Goal: Share content

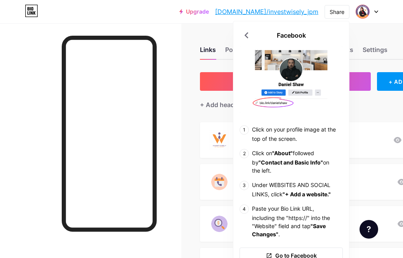
scroll to position [0, 68]
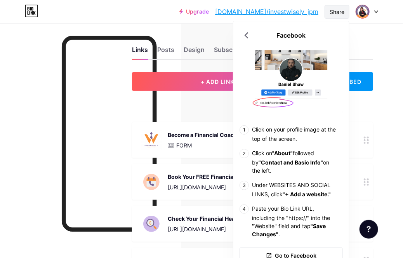
click at [341, 11] on div "Share" at bounding box center [337, 12] width 15 height 8
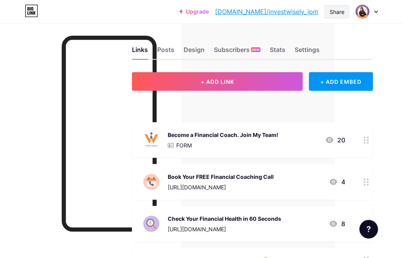
click at [339, 12] on div "Share" at bounding box center [337, 12] width 15 height 8
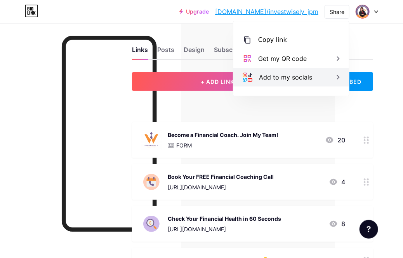
click at [264, 78] on div "Add to my socials" at bounding box center [285, 77] width 53 height 9
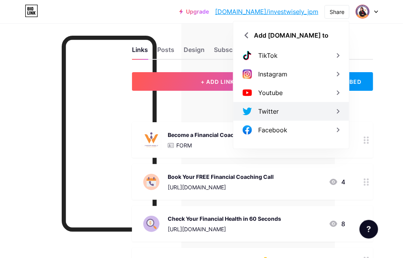
click at [280, 112] on div "Twitter" at bounding box center [291, 111] width 116 height 19
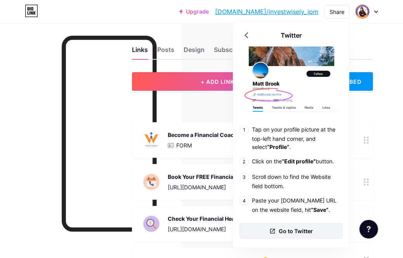
click at [312, 235] on span "Go to Twitter" at bounding box center [296, 231] width 34 height 8
click at [392, 37] on div "Links Posts Design Subscribers NEW Stats Settings + ADD LINK + ADD EMBED + Add …" at bounding box center [169, 263] width 474 height 480
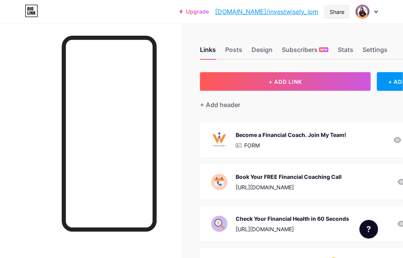
click at [341, 9] on div "Share" at bounding box center [337, 12] width 15 height 8
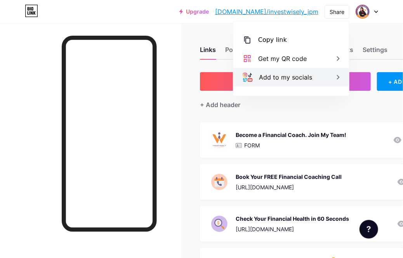
click at [295, 79] on div "Add to my socials" at bounding box center [285, 77] width 53 height 9
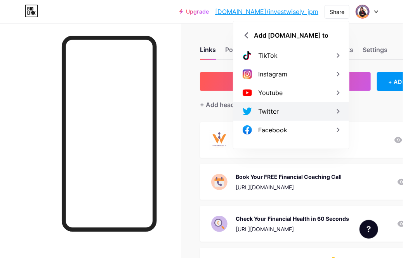
click at [282, 113] on div "Twitter" at bounding box center [291, 111] width 116 height 19
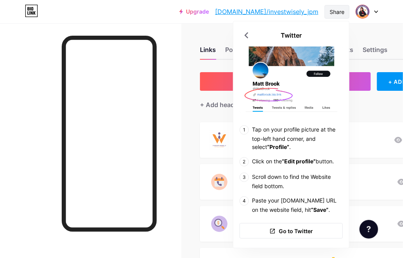
click at [331, 11] on div "Share" at bounding box center [337, 12] width 15 height 8
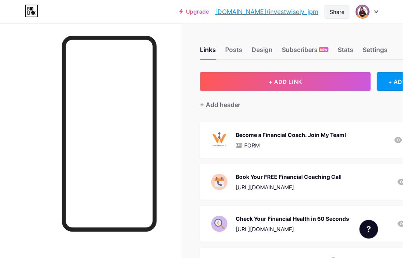
click at [335, 12] on div "Share" at bounding box center [337, 12] width 15 height 8
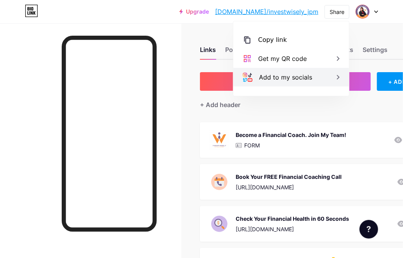
click at [279, 76] on div "Add to my socials" at bounding box center [285, 77] width 53 height 9
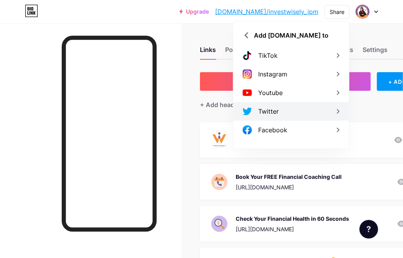
click at [327, 108] on div "Twitter" at bounding box center [291, 111] width 116 height 19
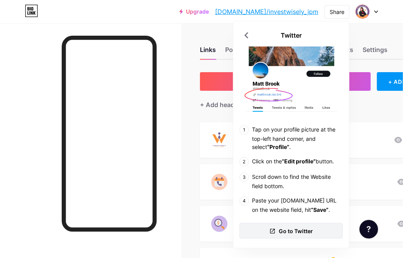
click at [301, 235] on span "Go to Twitter" at bounding box center [296, 231] width 34 height 8
